Goal: Information Seeking & Learning: Learn about a topic

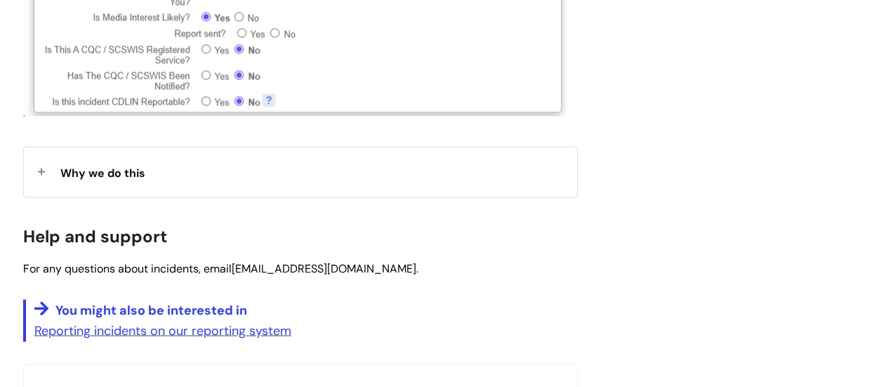
scroll to position [1104, 0]
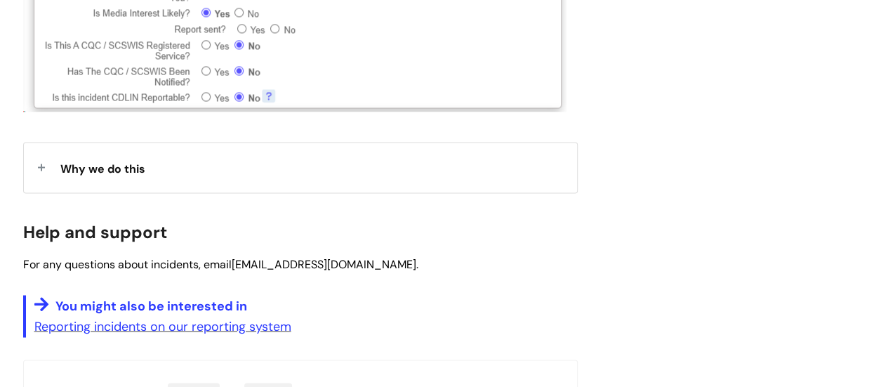
click at [100, 165] on span "Why we do this" at bounding box center [102, 168] width 85 height 15
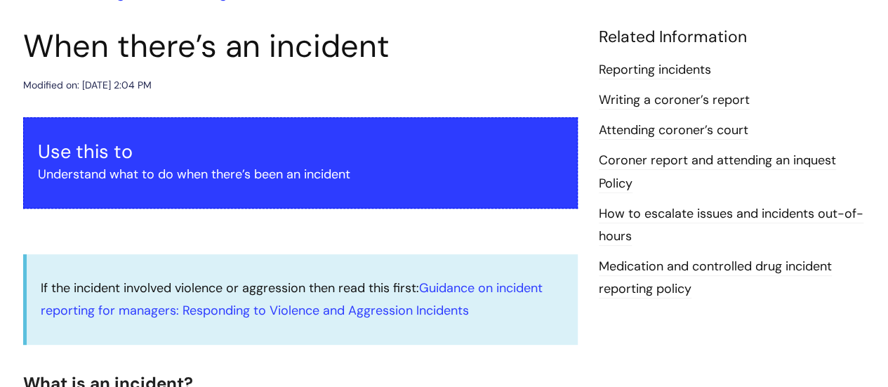
scroll to position [147, 0]
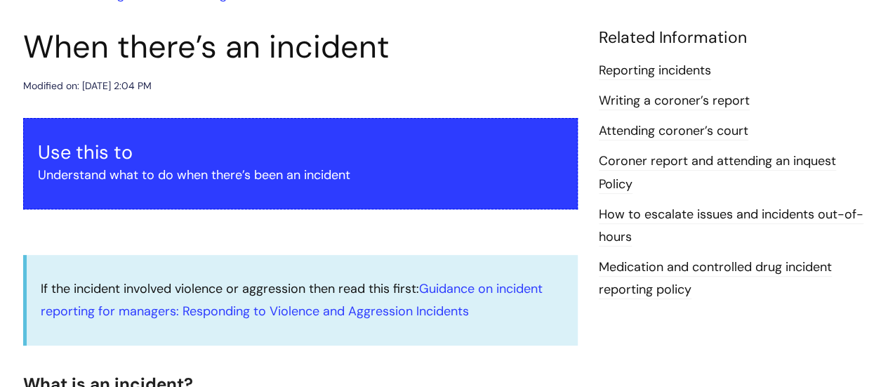
click at [673, 105] on link "Writing a coroner’s report" at bounding box center [674, 101] width 151 height 18
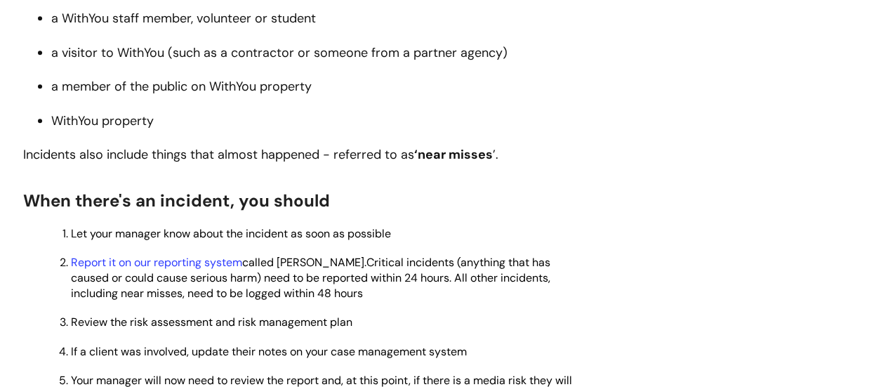
scroll to position [610, 0]
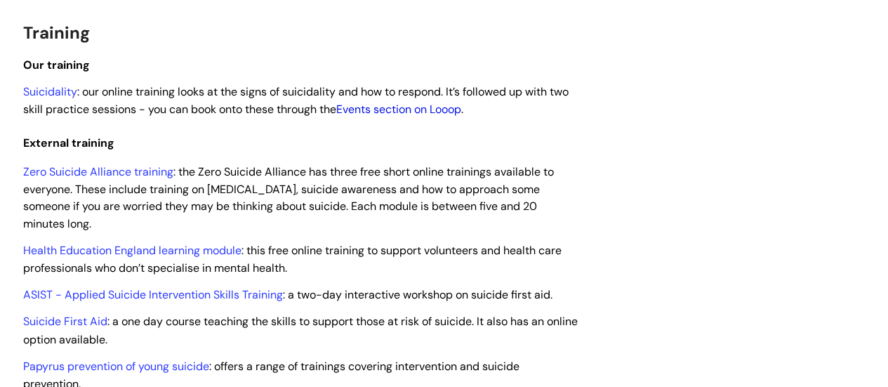
scroll to position [1006, 0]
click at [380, 116] on link "Events section on Looop" at bounding box center [398, 108] width 125 height 15
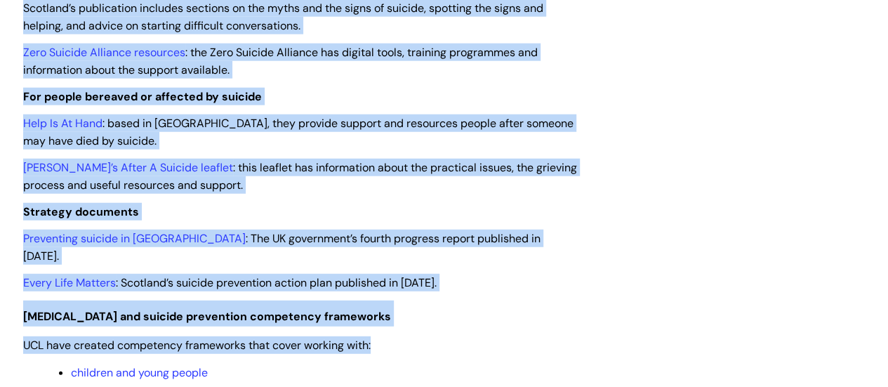
scroll to position [2087, 0]
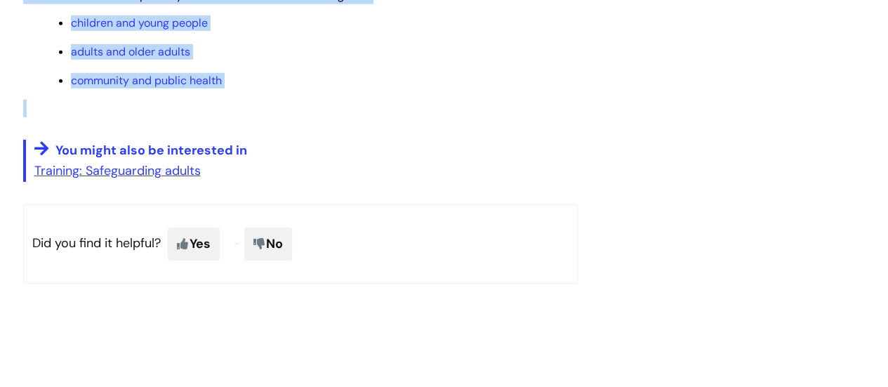
drag, startPoint x: 25, startPoint y: 169, endPoint x: 633, endPoint y: 96, distance: 612.1
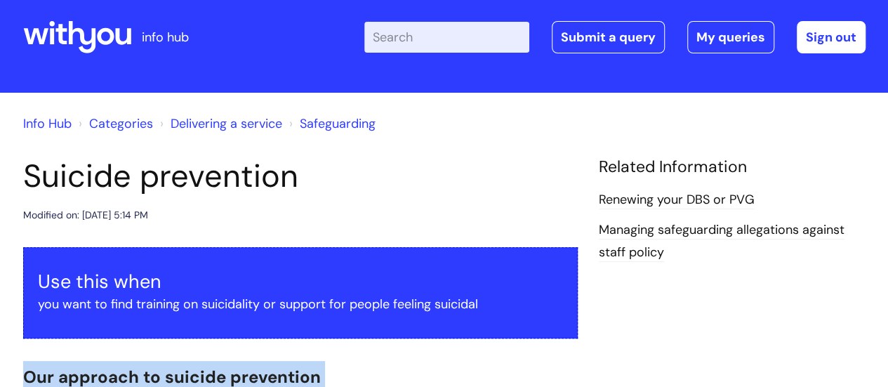
scroll to position [0, 0]
